Goal: Task Accomplishment & Management: Check status

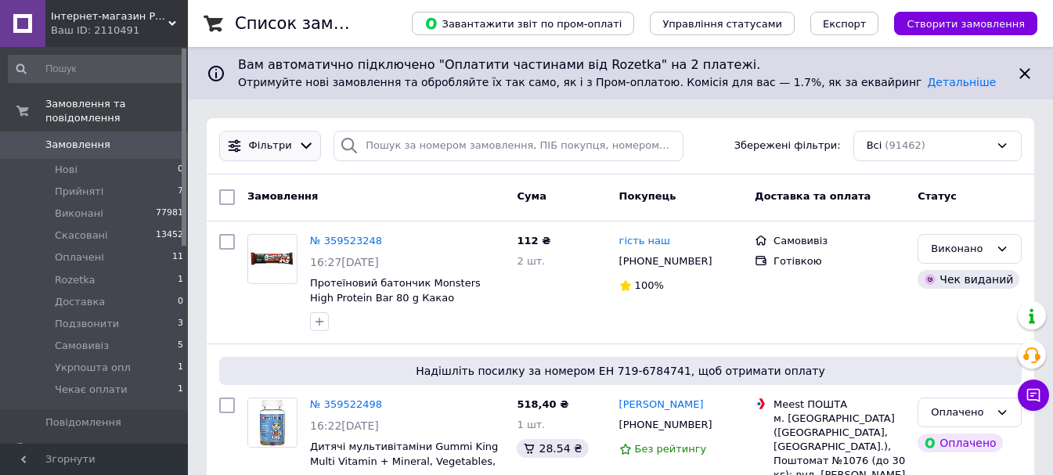
click at [301, 146] on icon at bounding box center [306, 146] width 11 height 6
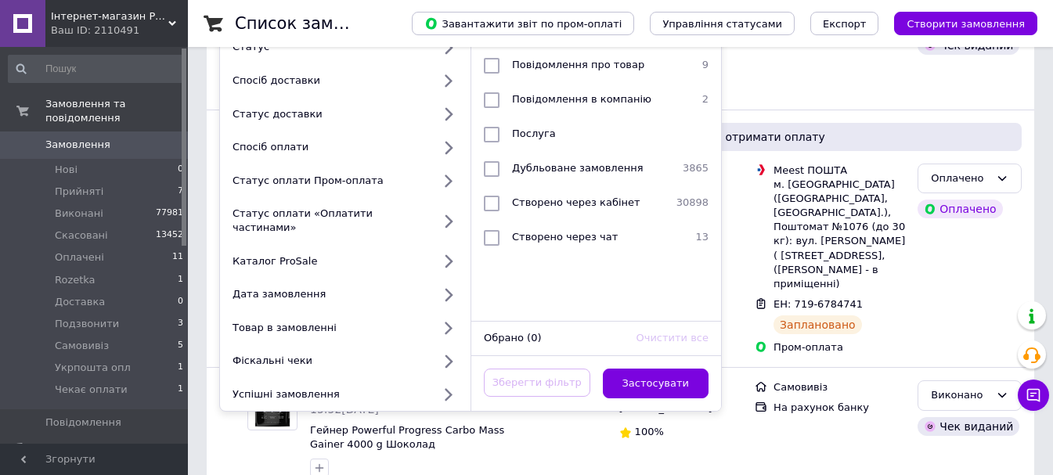
scroll to position [235, 0]
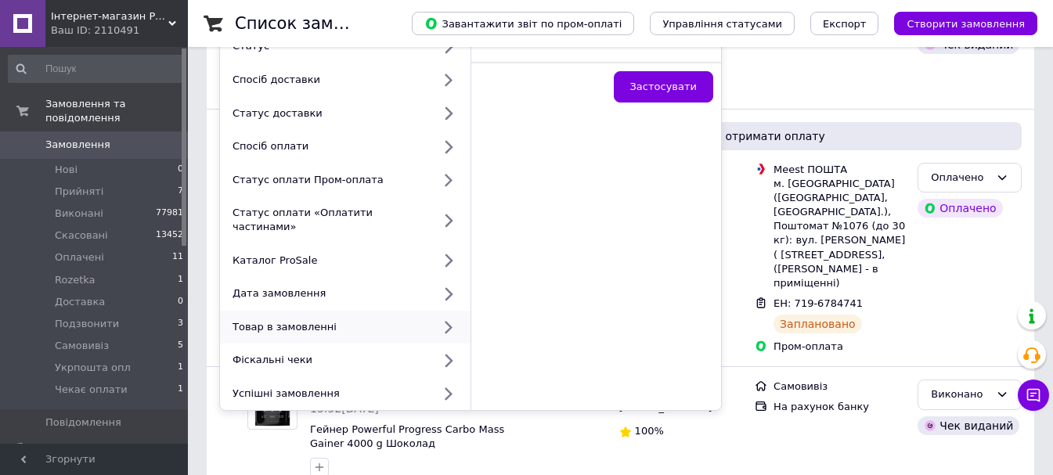
click at [272, 320] on div "Товар в замовленні" at bounding box center [329, 327] width 206 height 14
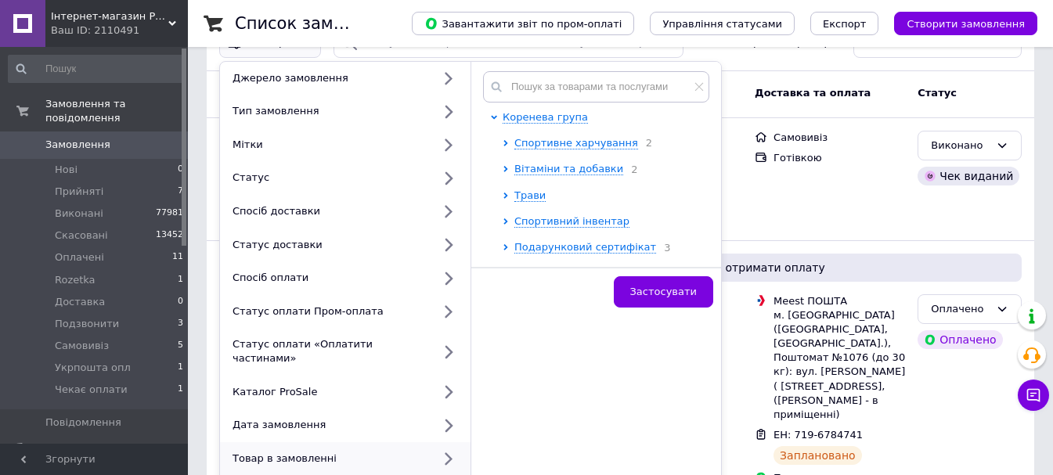
scroll to position [78, 0]
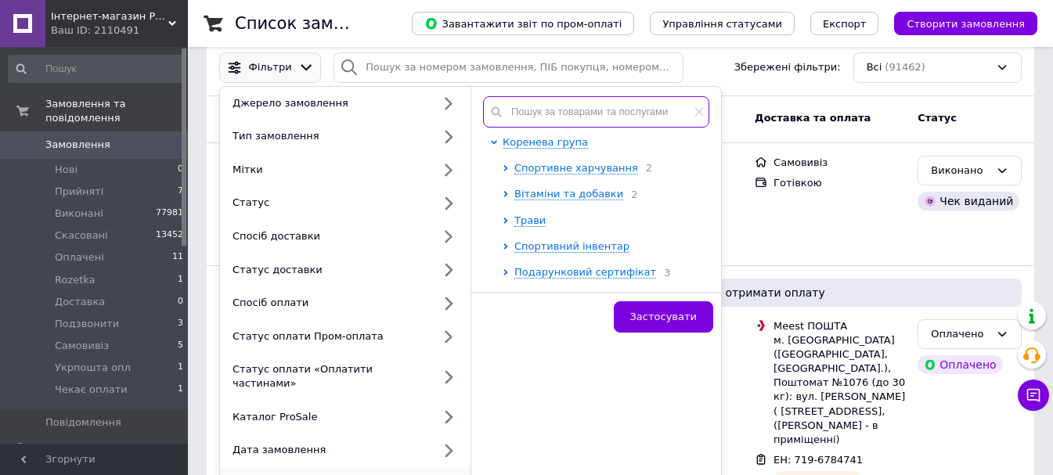
click at [542, 109] on input "text" at bounding box center [596, 111] width 226 height 31
paste input "193001"
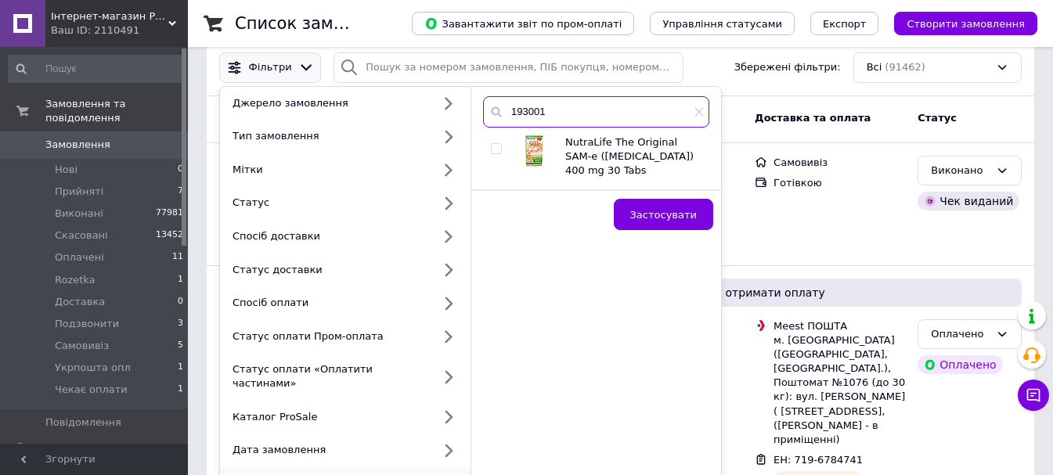
type input "193001"
click at [495, 149] on input "checkbox" at bounding box center [496, 149] width 10 height 10
checkbox input "true"
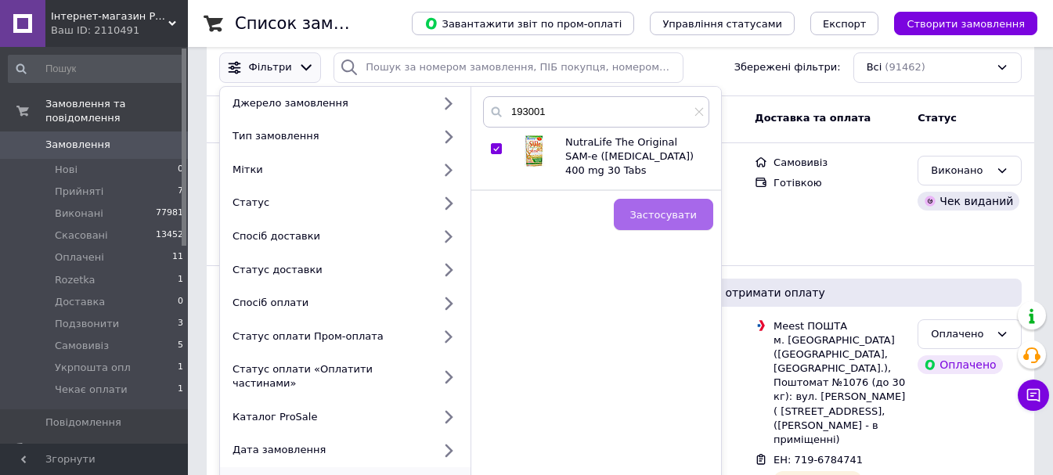
click at [654, 215] on span "Застосувати" at bounding box center [663, 215] width 67 height 12
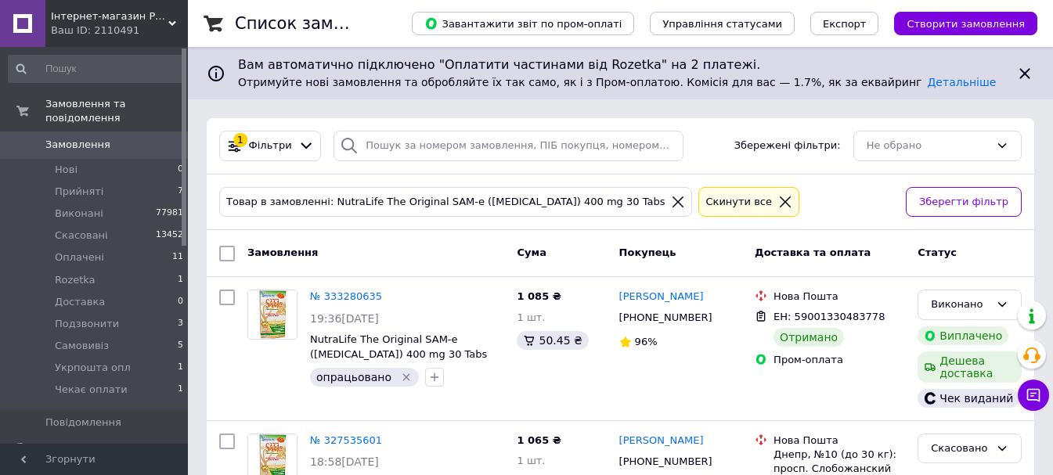
click at [113, 138] on span "Замовлення" at bounding box center [94, 145] width 99 height 14
